Goal: Transaction & Acquisition: Book appointment/travel/reservation

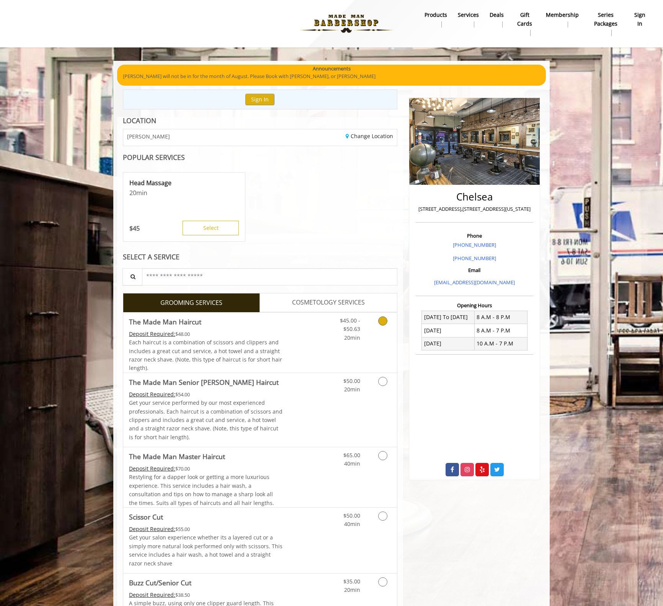
click at [387, 322] on link "Grooming services" at bounding box center [381, 327] width 20 height 29
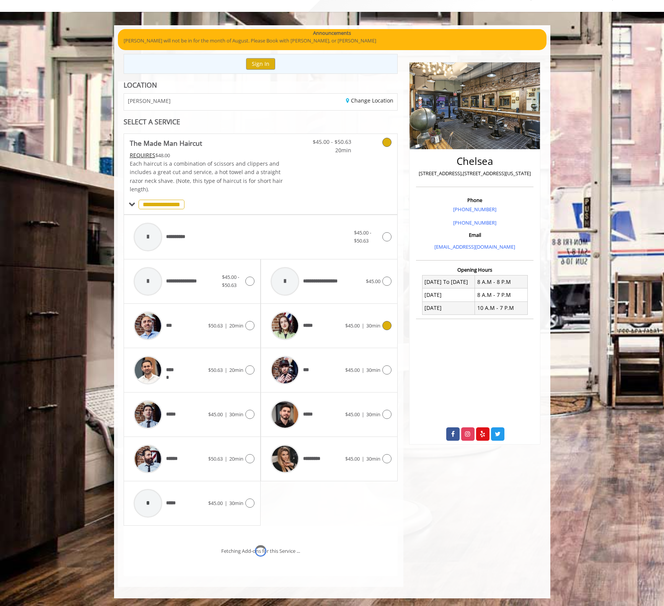
scroll to position [68, 0]
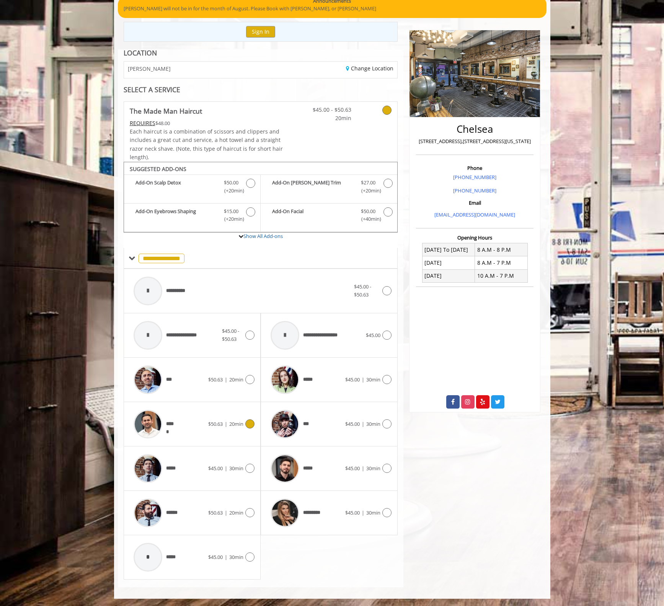
click at [252, 422] on icon at bounding box center [249, 423] width 9 height 9
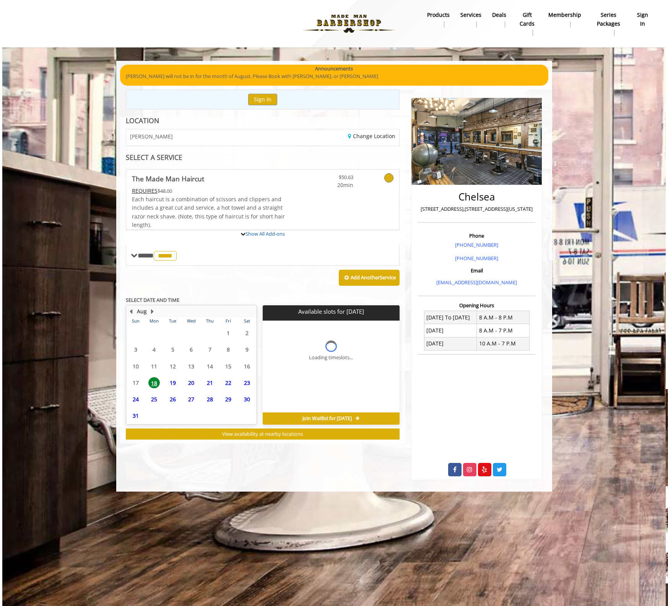
scroll to position [0, 0]
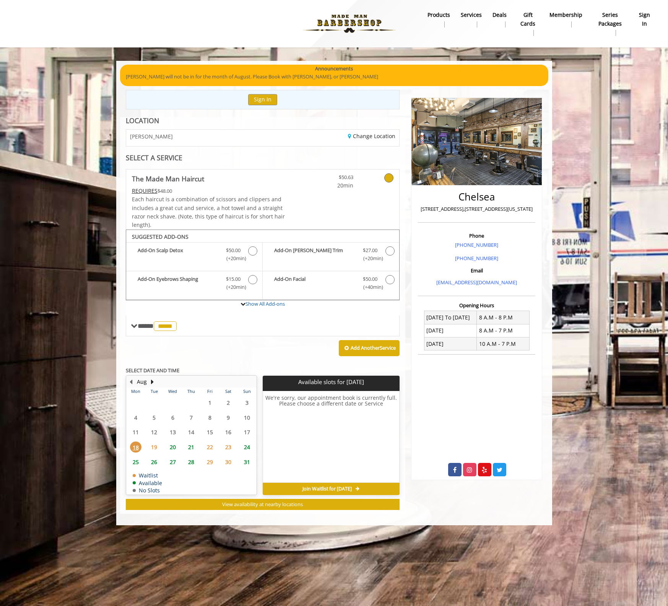
click at [152, 445] on span "19" at bounding box center [153, 446] width 11 height 11
click at [173, 448] on span "20" at bounding box center [172, 446] width 11 height 11
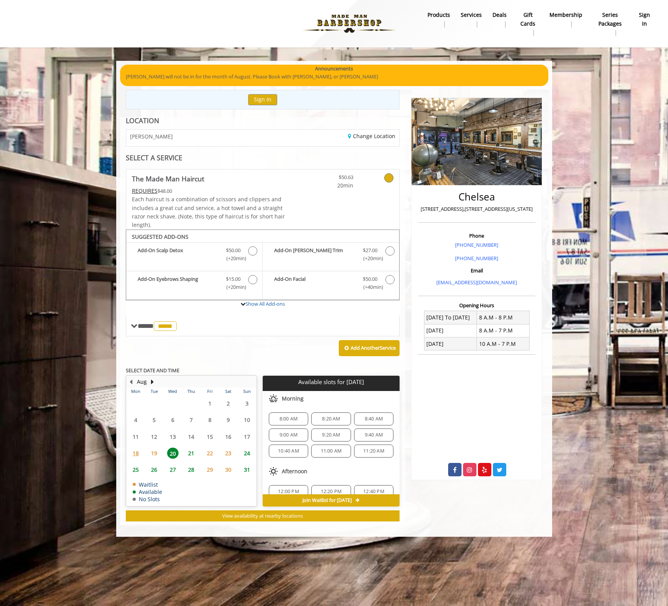
click at [374, 433] on span "9:40 AM" at bounding box center [374, 435] width 18 height 6
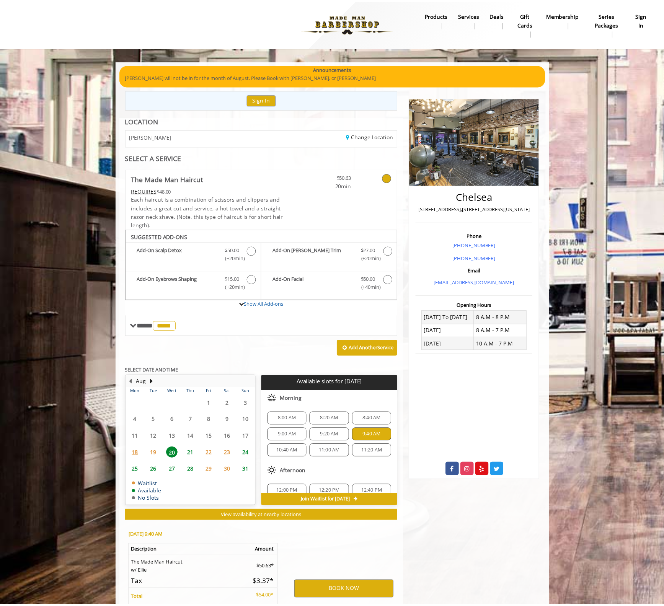
scroll to position [76, 0]
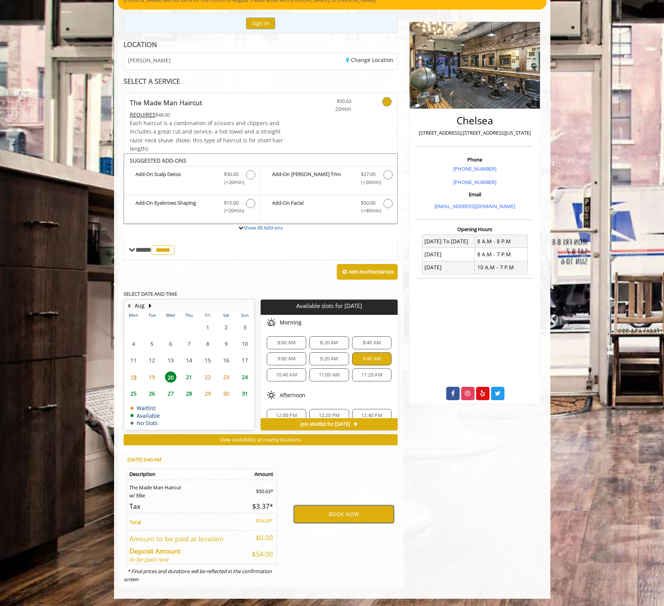
click at [337, 515] on button "BOOK NOW" at bounding box center [344, 514] width 100 height 18
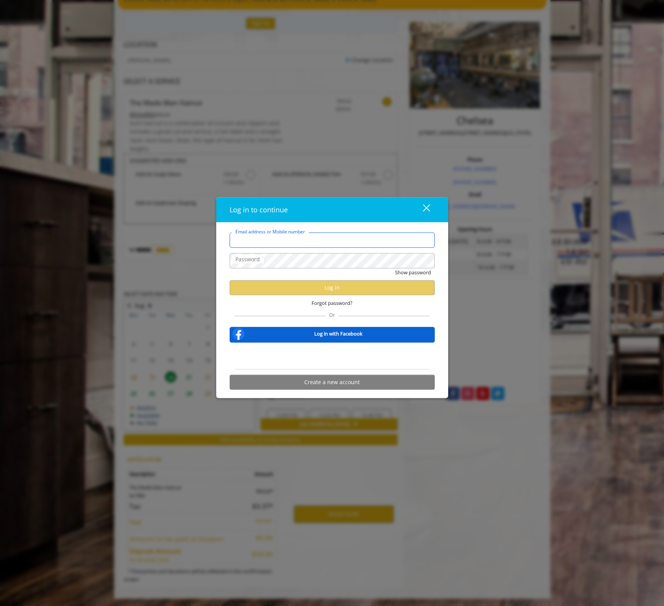
type input "**********"
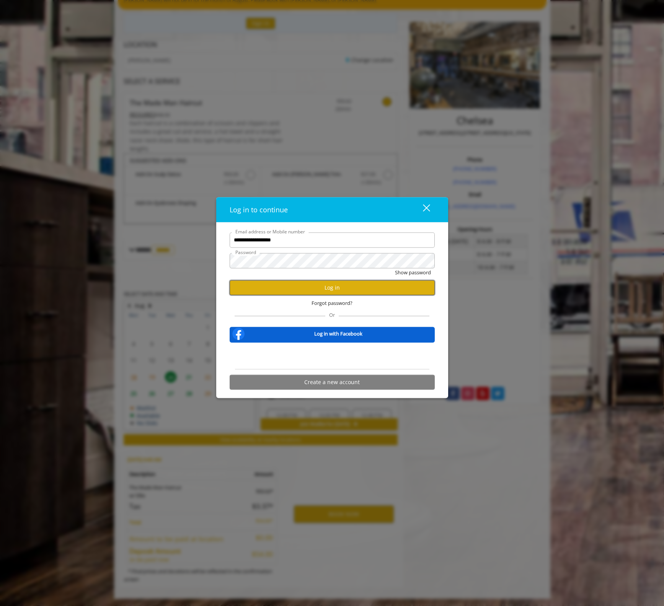
click at [334, 286] on button "Log in" at bounding box center [332, 287] width 205 height 15
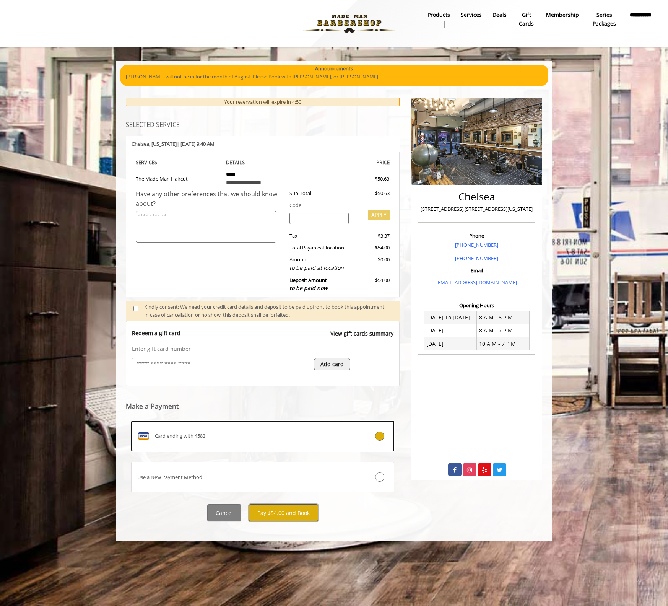
click at [277, 514] on button "Pay $54.00 and Book" at bounding box center [283, 512] width 69 height 17
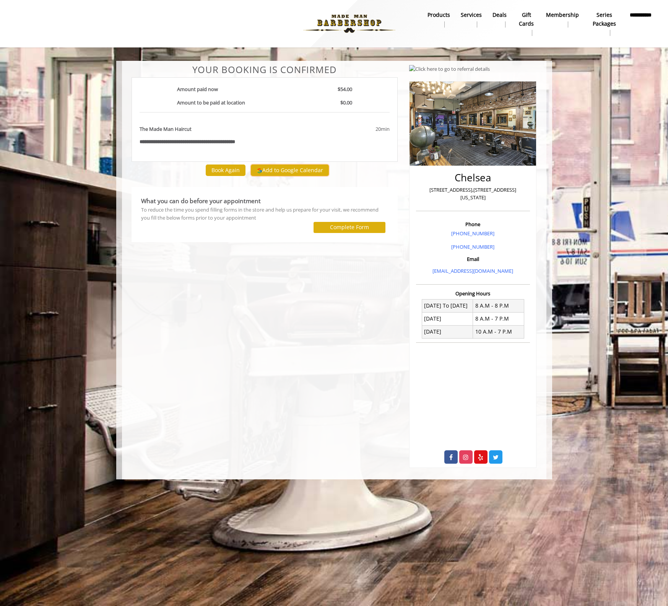
click at [297, 169] on button "Add to Google Calendar" at bounding box center [290, 169] width 78 height 11
